Goal: Task Accomplishment & Management: Manage account settings

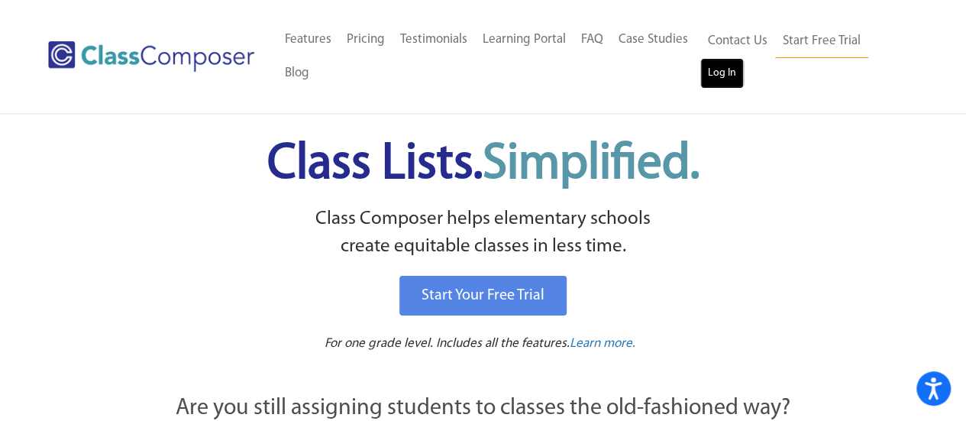
click at [712, 68] on link "Log In" at bounding box center [723, 73] width 44 height 31
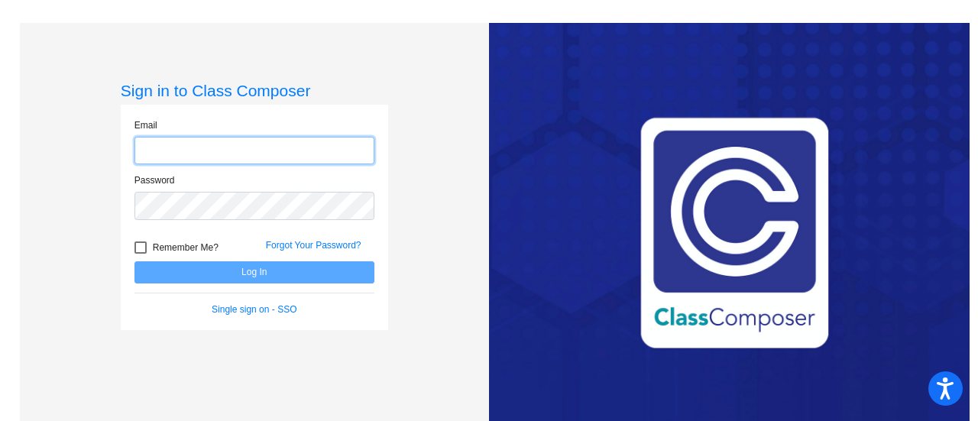
type input "[EMAIL_ADDRESS][DOMAIN_NAME]"
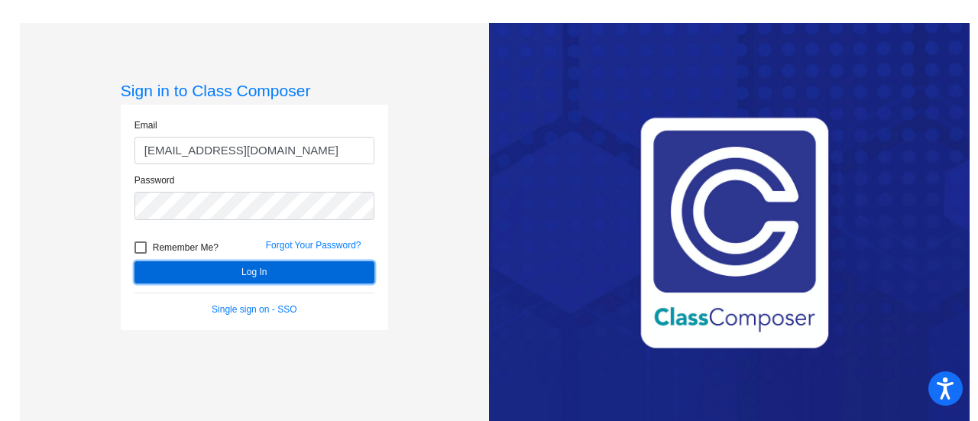
click at [252, 271] on button "Log In" at bounding box center [254, 272] width 240 height 22
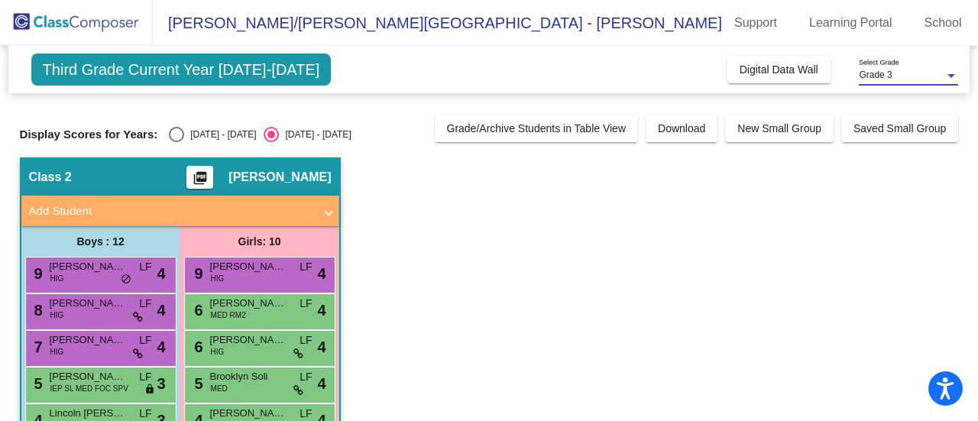
click at [889, 71] on span "Grade 3" at bounding box center [875, 75] width 33 height 11
click at [889, 71] on span "Grade 3" at bounding box center [908, 76] width 99 height 28
